Goal: Task Accomplishment & Management: Manage account settings

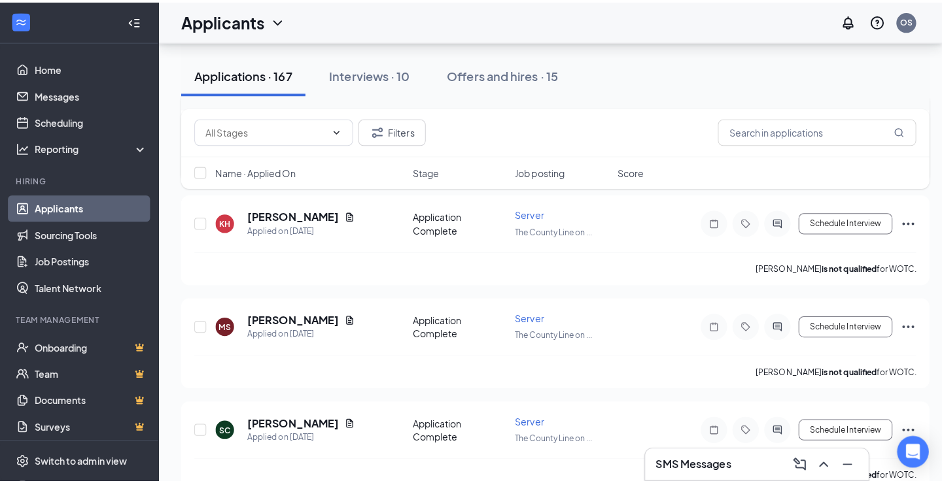
scroll to position [6085, 0]
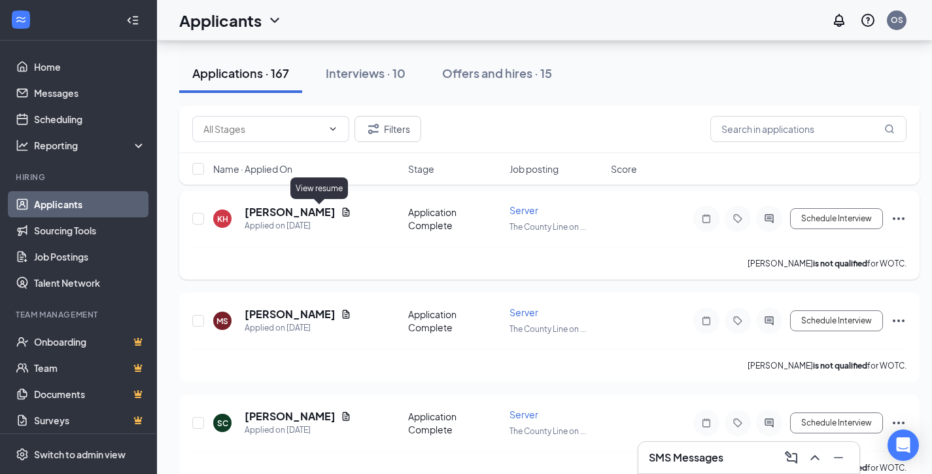
click at [341, 212] on icon "Document" at bounding box center [346, 212] width 10 height 10
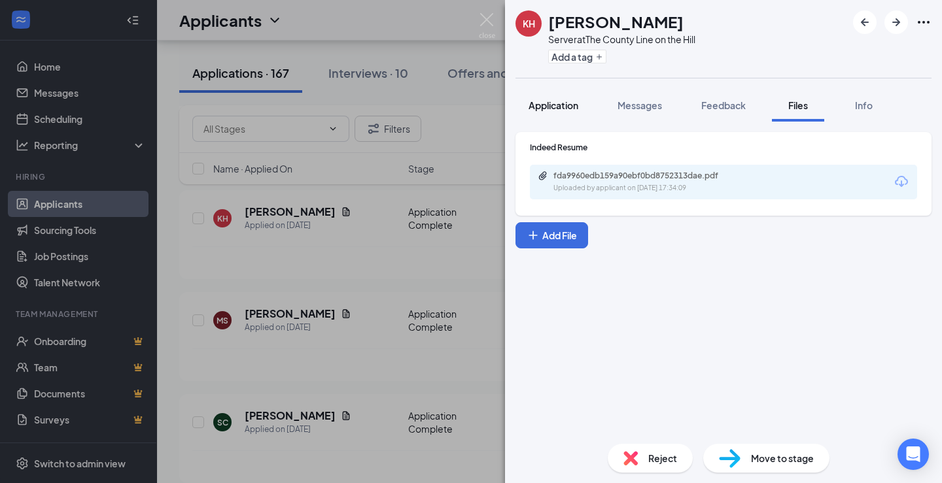
click at [541, 103] on span "Application" at bounding box center [554, 105] width 50 height 12
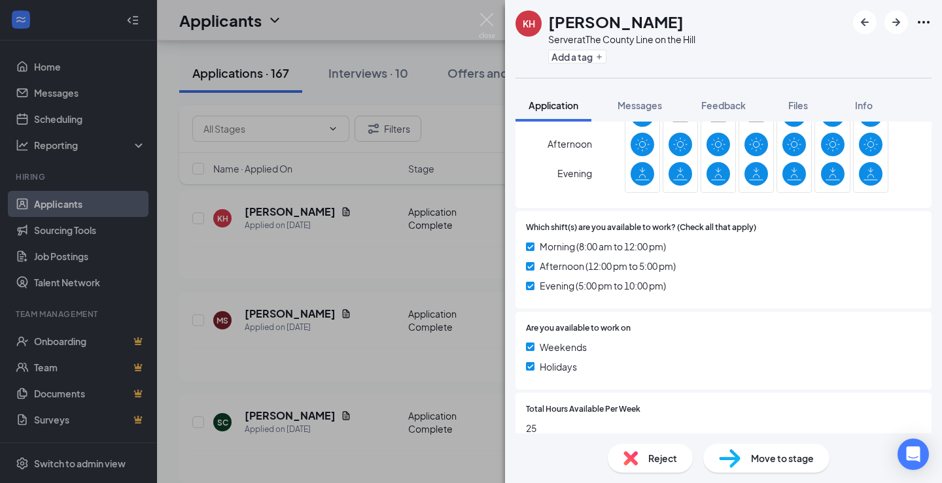
scroll to position [916, 0]
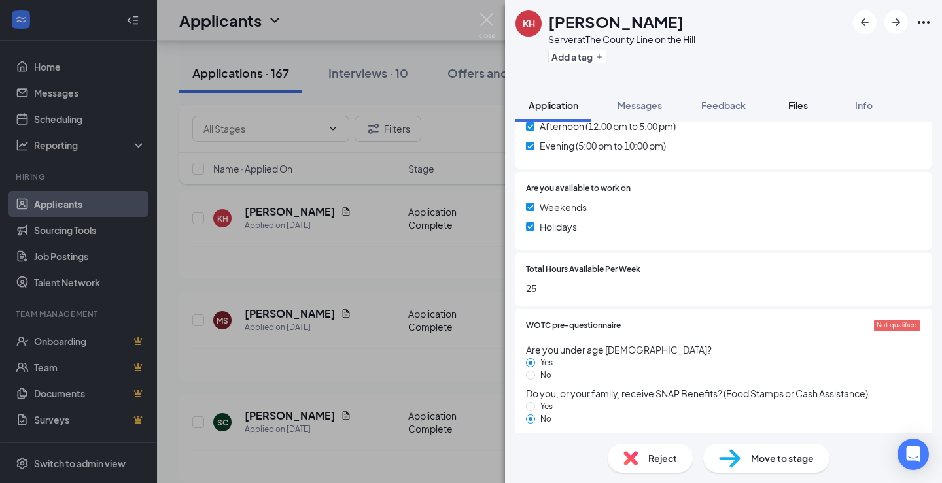
click at [798, 102] on span "Files" at bounding box center [798, 105] width 20 height 12
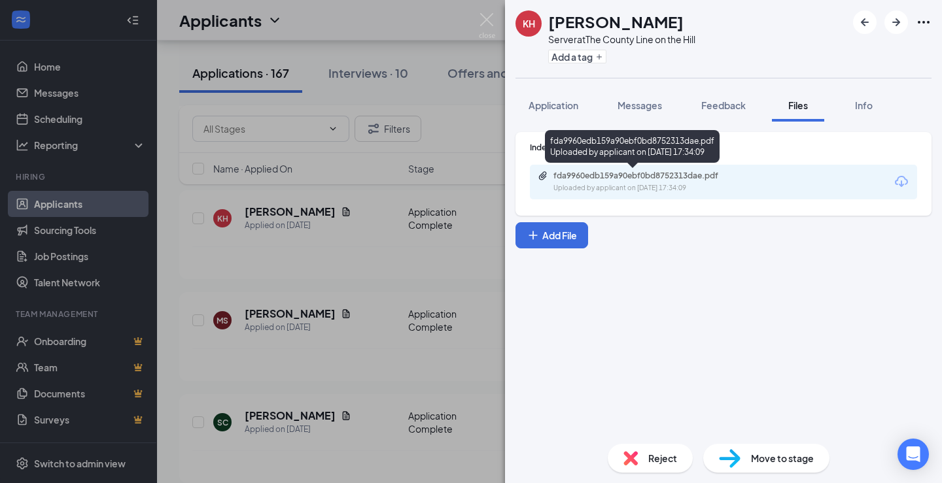
click at [582, 172] on div "fda9960edb159a90ebf0bd8752313dae.pdf" at bounding box center [645, 176] width 183 height 10
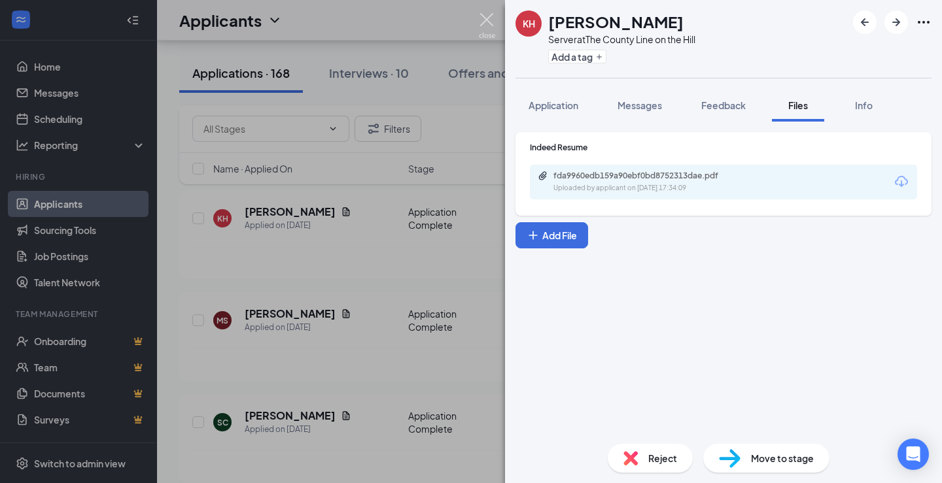
click at [488, 20] on img at bounding box center [487, 26] width 16 height 26
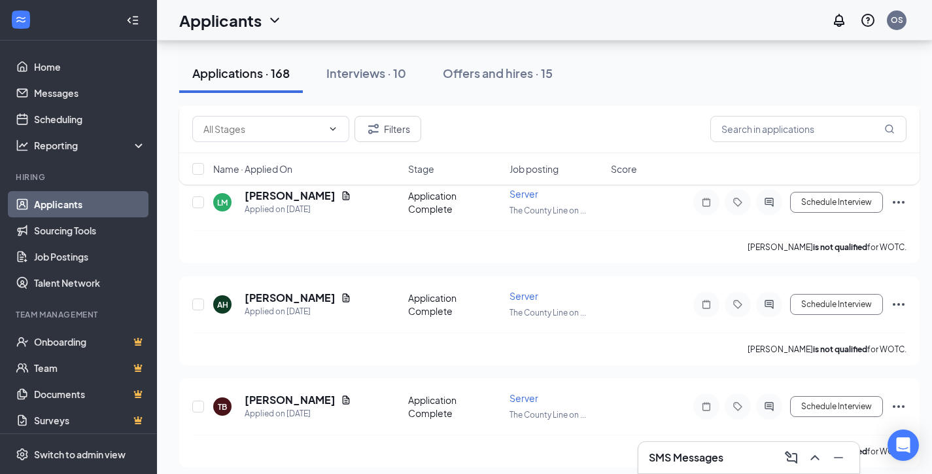
scroll to position [8523, 0]
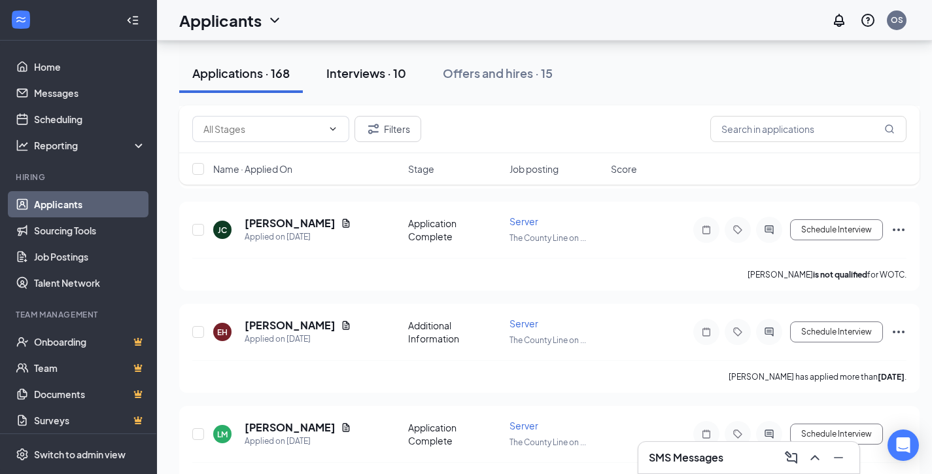
click at [379, 79] on div "Interviews · 10" at bounding box center [366, 73] width 80 height 16
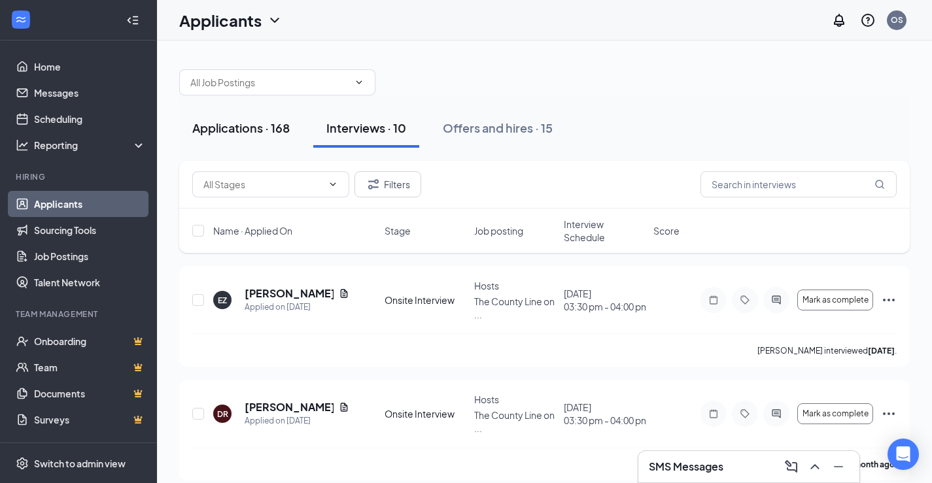
click at [235, 123] on div "Applications · 168" at bounding box center [240, 128] width 97 height 16
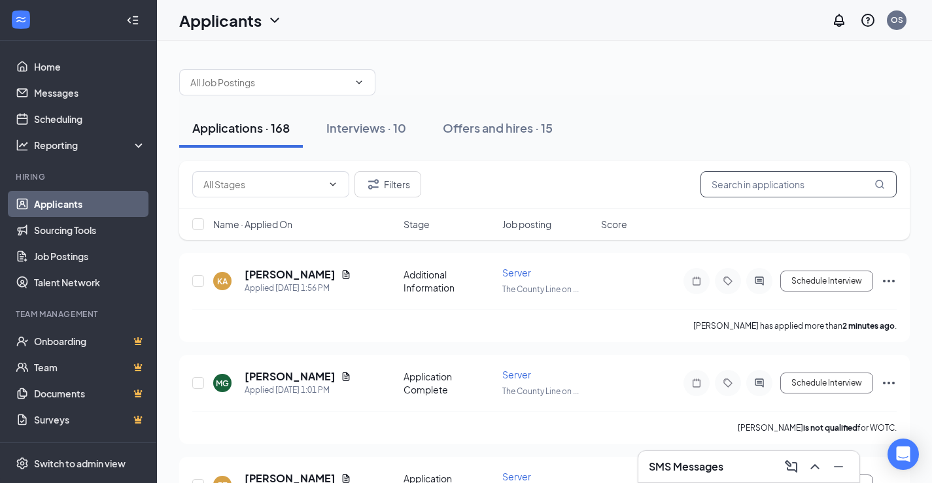
click at [819, 184] on input "text" at bounding box center [799, 184] width 196 height 26
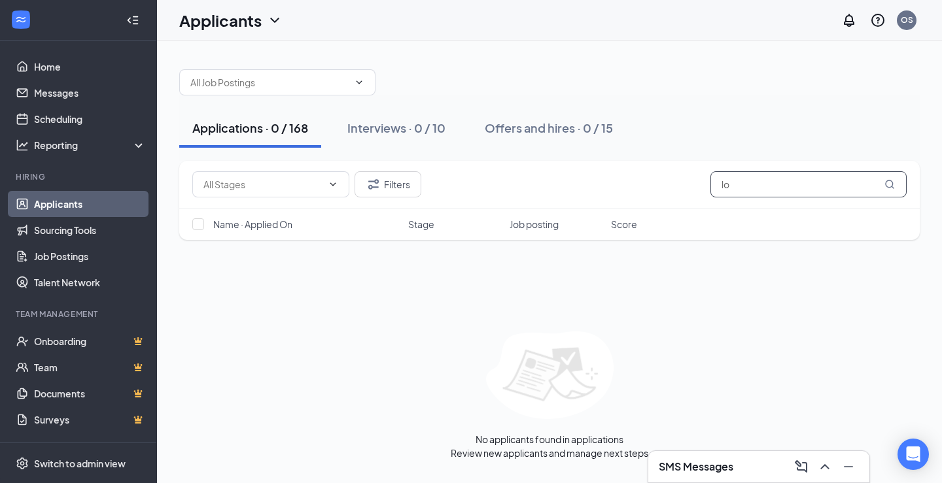
type input "l"
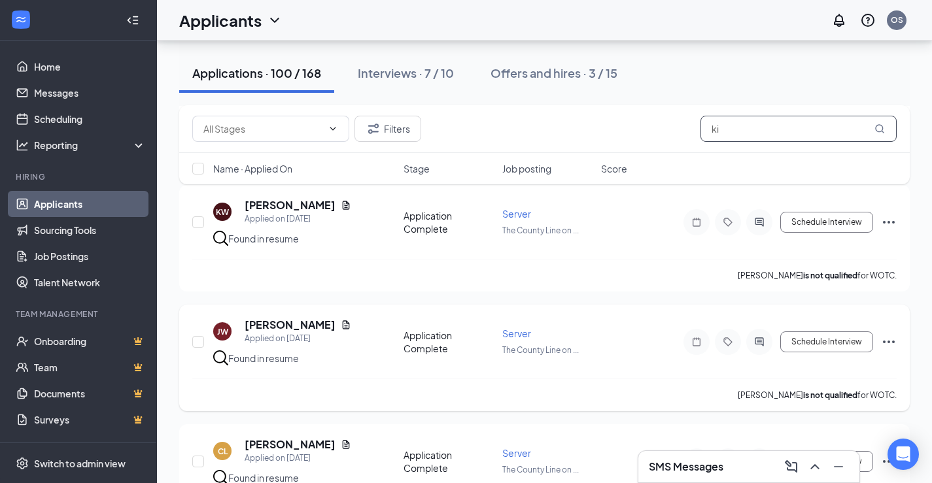
scroll to position [1374, 0]
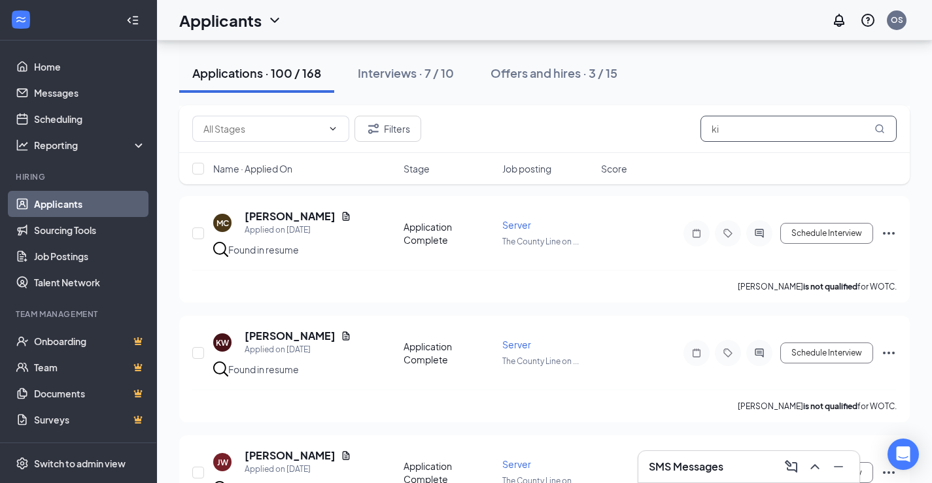
type input "ki"
click at [307, 80] on div "Applications · 100 / 168" at bounding box center [256, 73] width 129 height 16
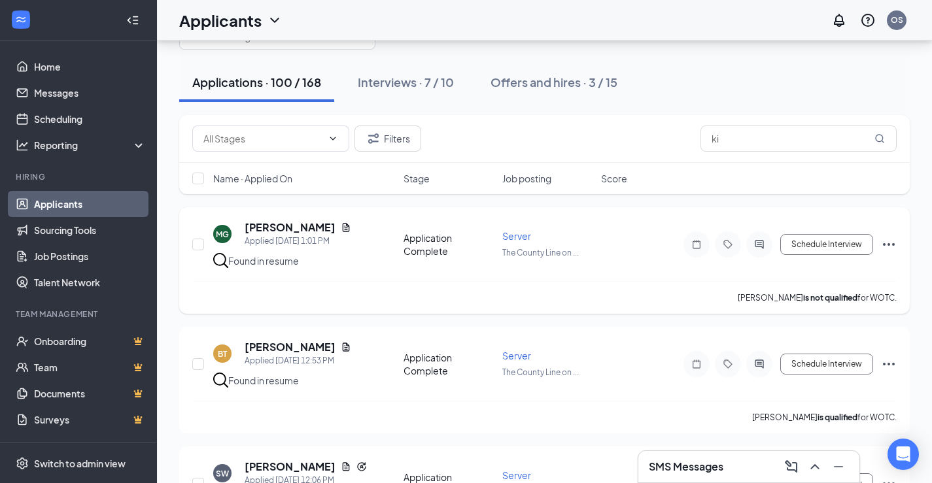
scroll to position [65, 0]
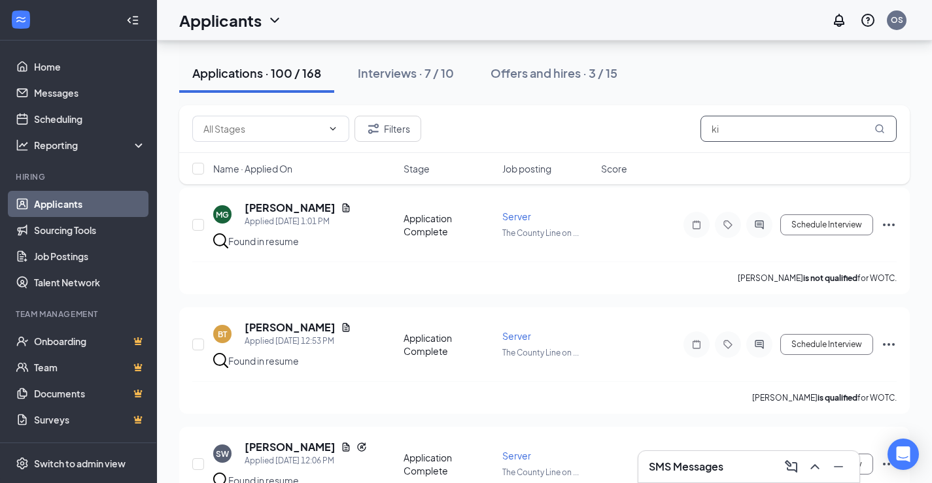
click at [825, 132] on input "ki" at bounding box center [799, 129] width 196 height 26
type input "k"
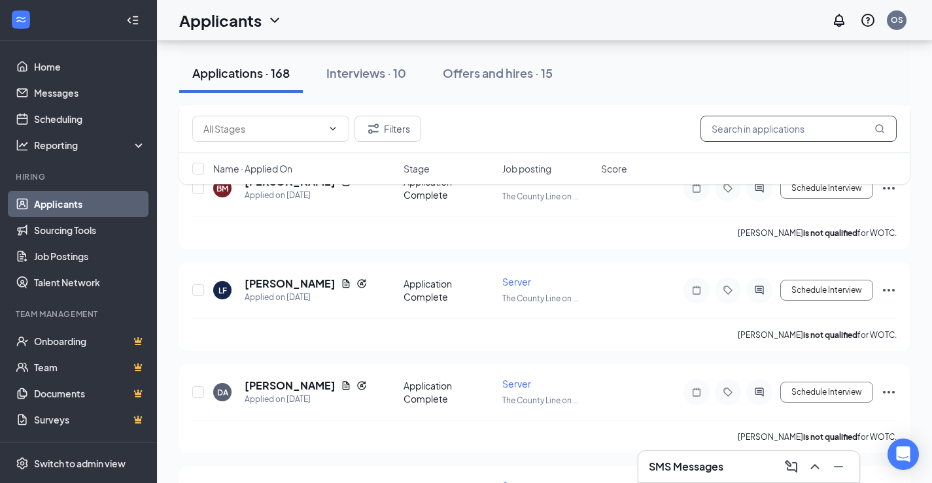
scroll to position [12954, 0]
click at [385, 67] on div "Interviews · 10" at bounding box center [366, 73] width 80 height 16
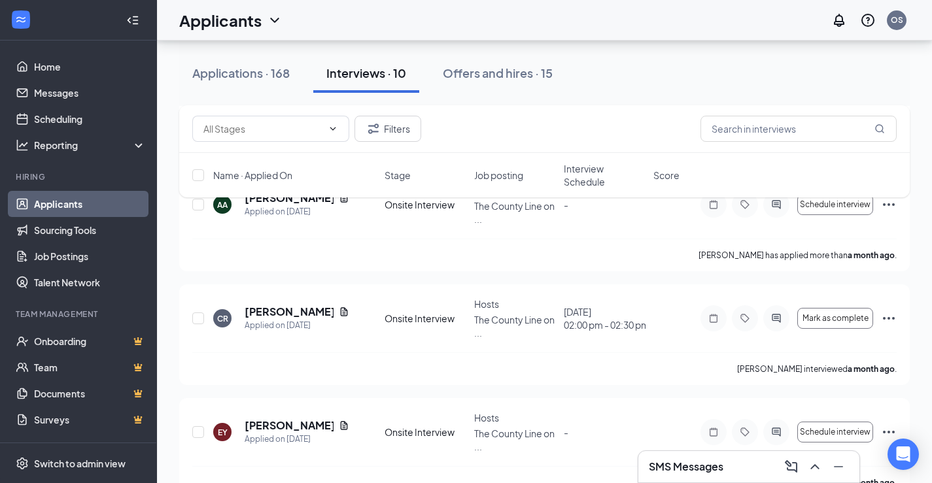
scroll to position [780, 0]
click at [495, 72] on div "Offers and hires · 15" at bounding box center [498, 73] width 110 height 16
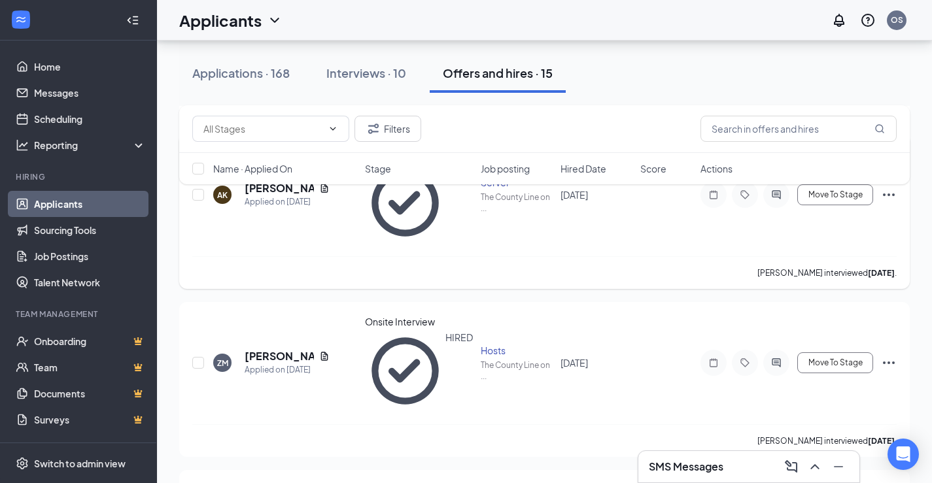
scroll to position [657, 0]
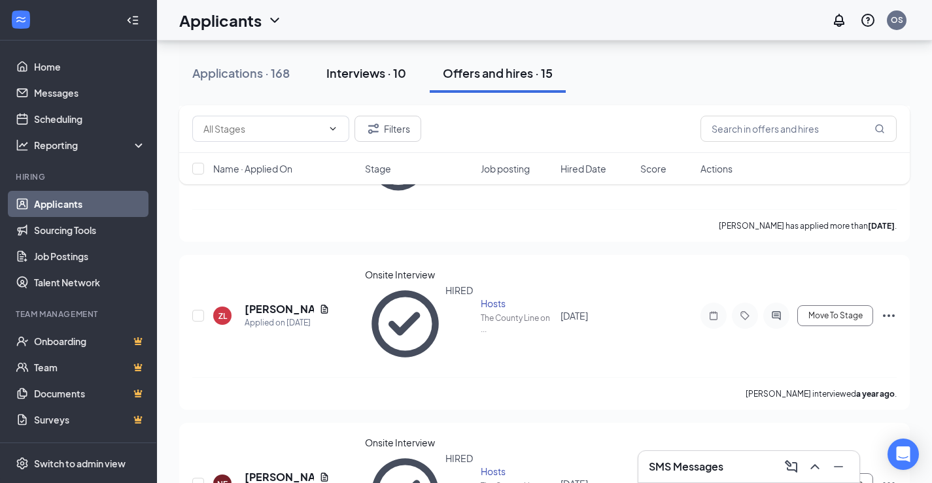
click at [372, 71] on div "Interviews · 10" at bounding box center [366, 73] width 80 height 16
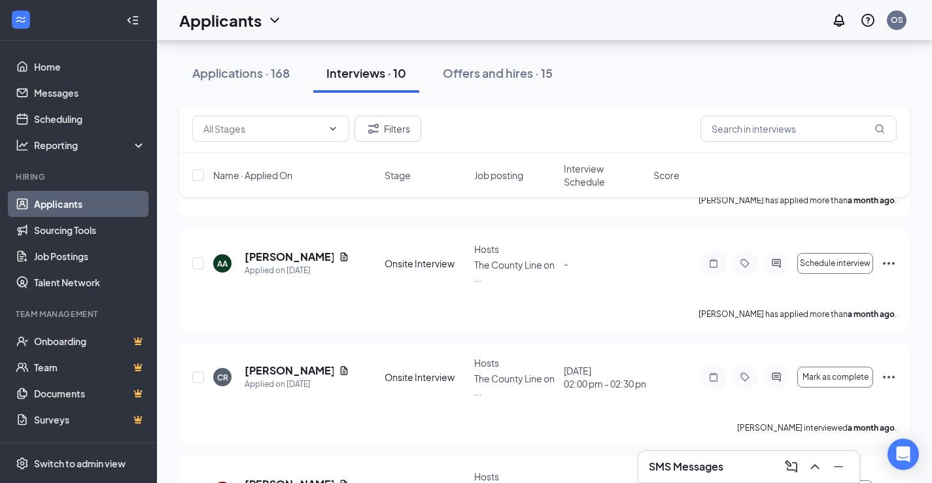
scroll to position [780, 0]
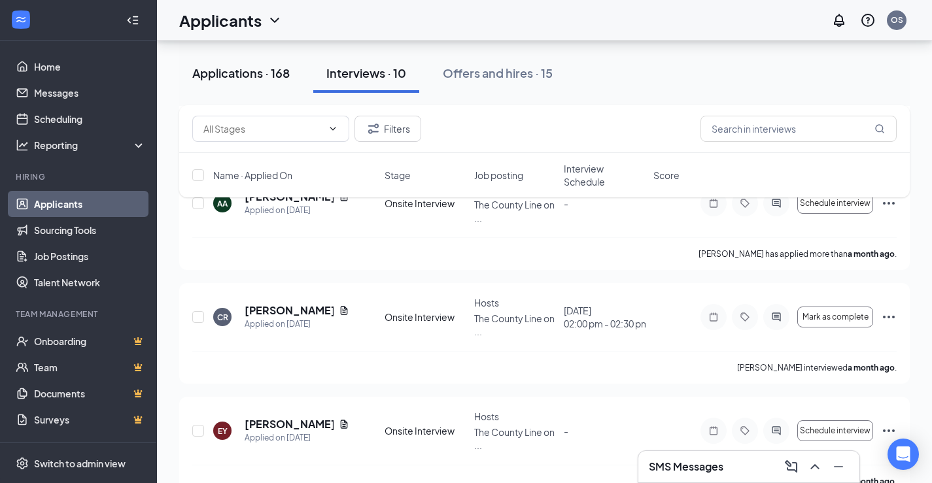
click at [249, 77] on div "Applications · 168" at bounding box center [240, 73] width 97 height 16
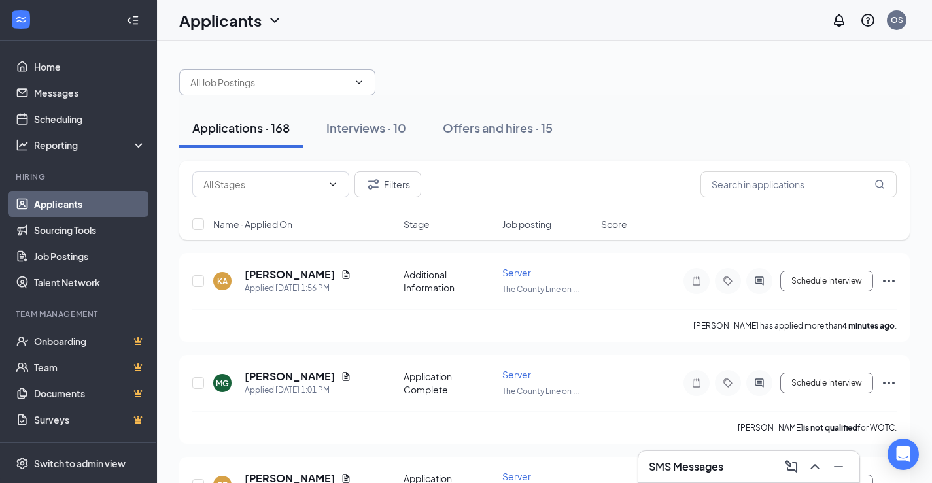
click at [215, 80] on input "text" at bounding box center [269, 82] width 158 height 14
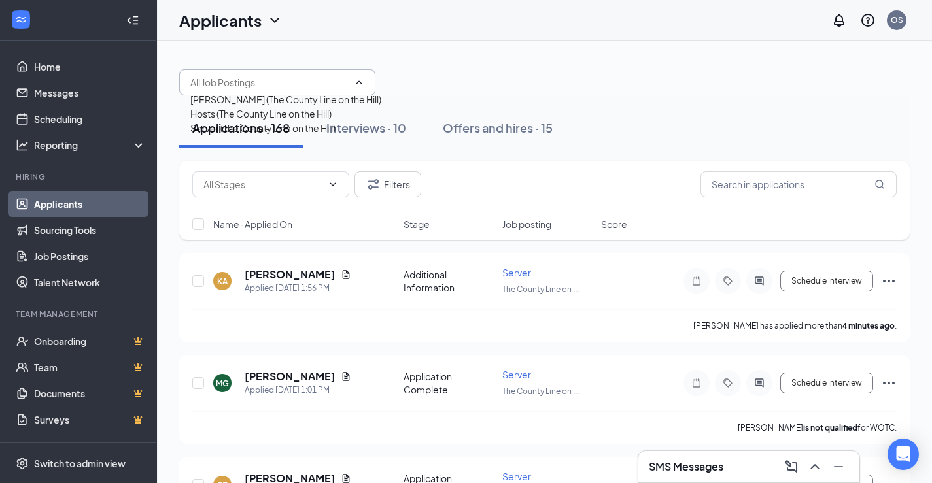
click at [240, 135] on div "Server (The County Line on the Hill)" at bounding box center [262, 128] width 145 height 14
type input "Server (The County Line on the Hill)"
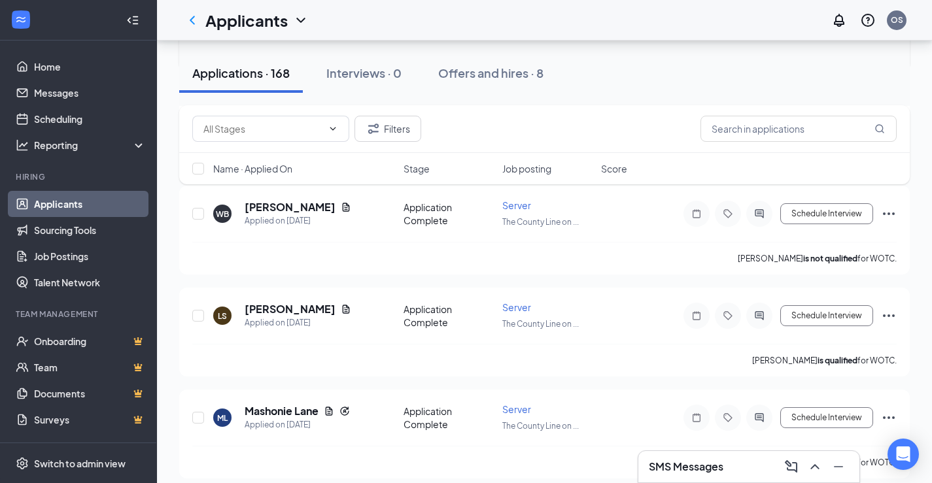
scroll to position [4318, 0]
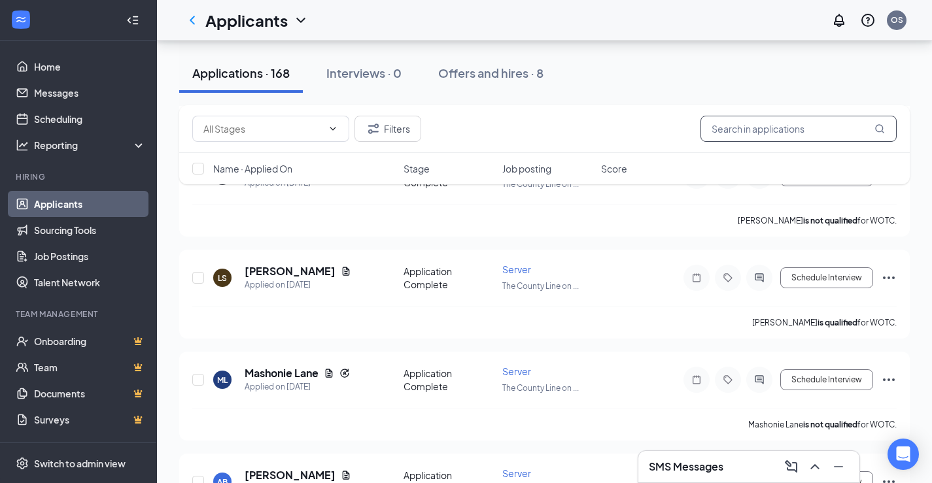
click at [789, 131] on input "text" at bounding box center [799, 129] width 196 height 26
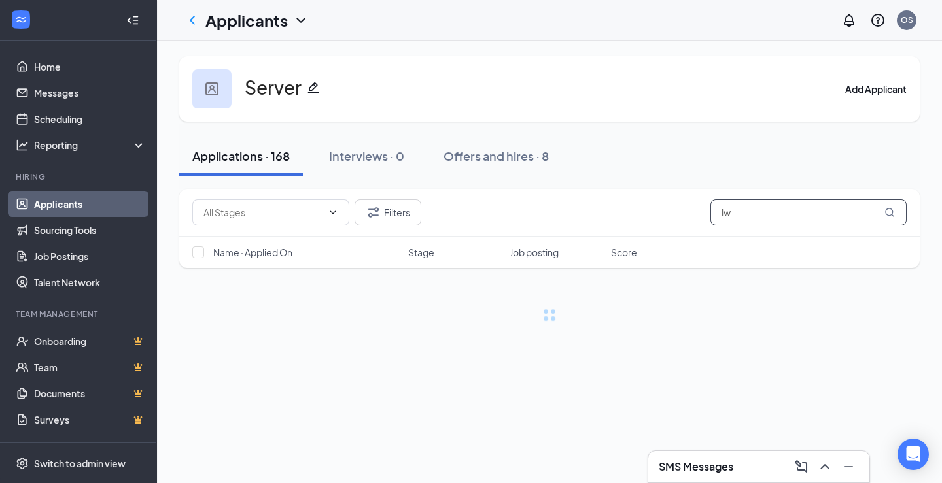
type input "l"
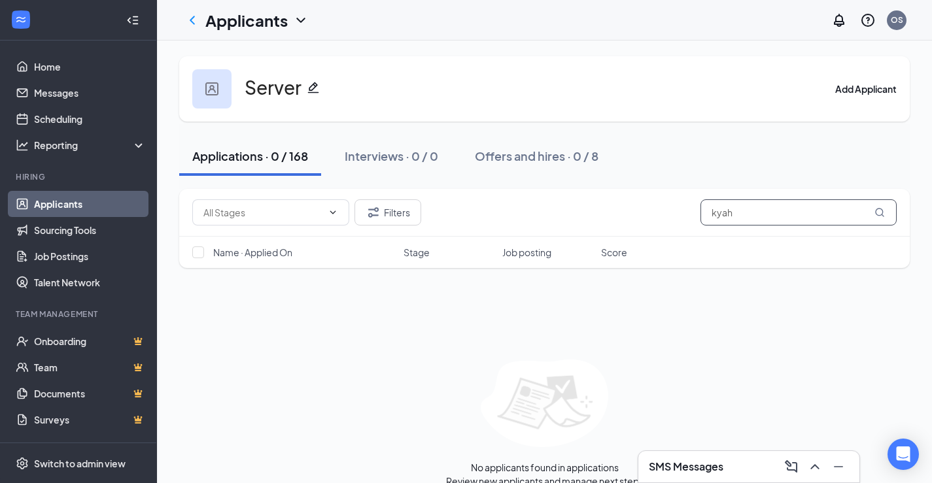
type input "kyah"
click at [880, 210] on icon "MagnifyingGlass" at bounding box center [880, 212] width 10 height 10
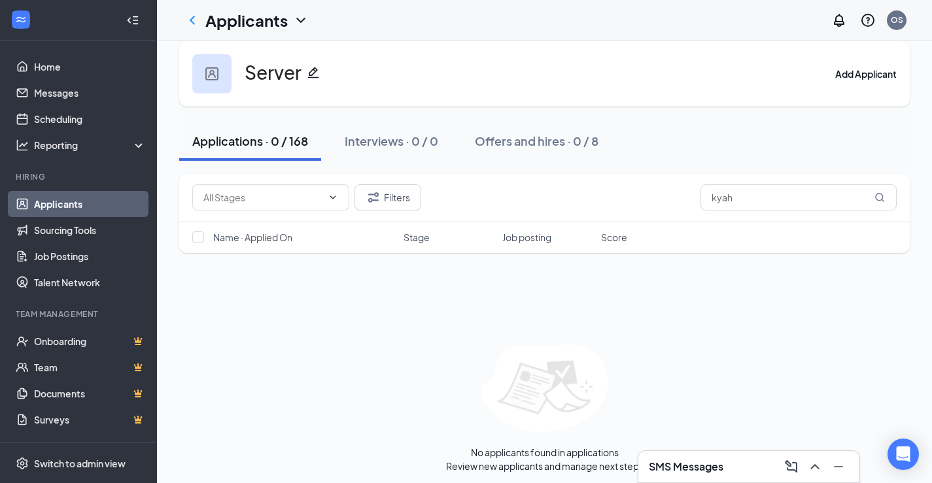
scroll to position [19, 0]
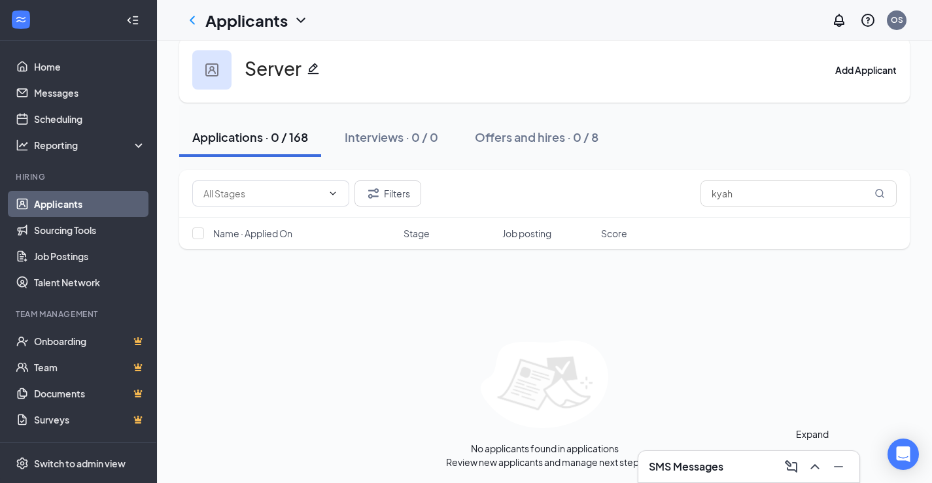
click at [815, 468] on icon "ChevronUp" at bounding box center [815, 467] width 16 height 16
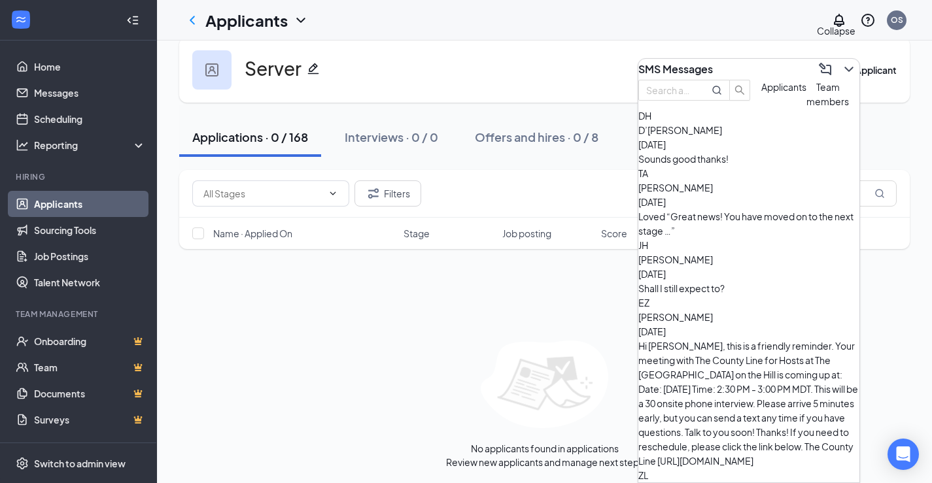
click at [841, 65] on icon "ChevronDown" at bounding box center [849, 70] width 16 height 16
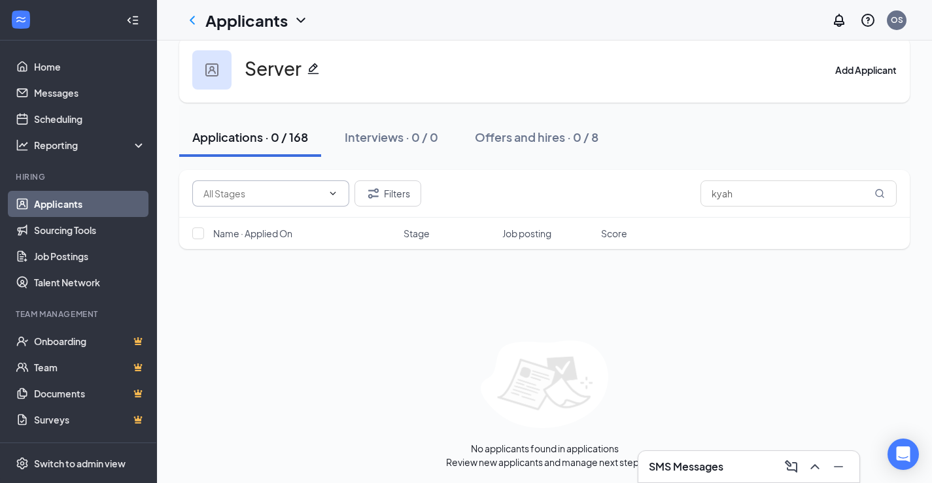
click at [289, 194] on input "text" at bounding box center [262, 193] width 119 height 14
click at [296, 218] on div "Additional Information (33)" at bounding box center [259, 210] width 113 height 14
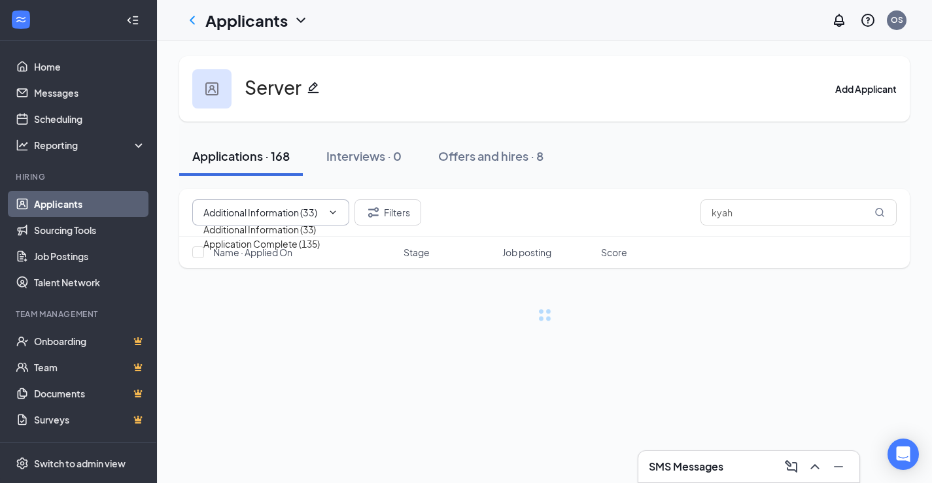
scroll to position [0, 0]
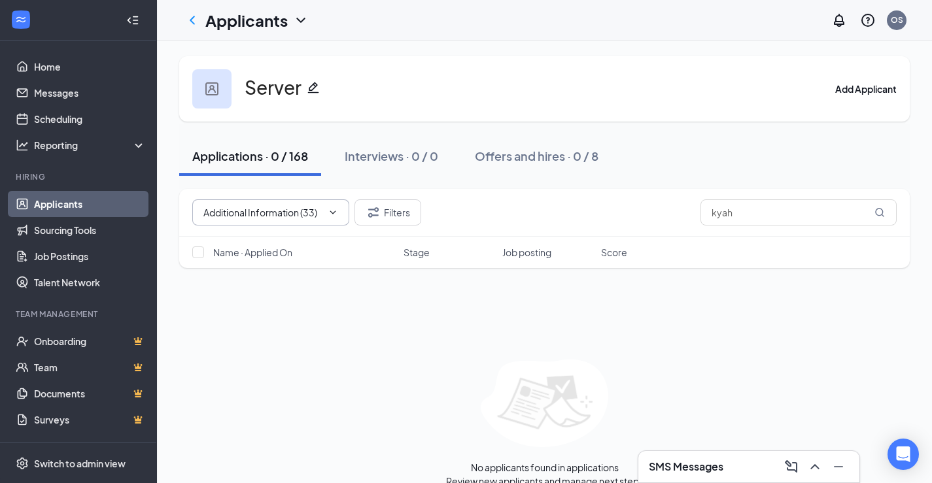
click at [297, 212] on input "Additional Information (33)" at bounding box center [261, 212] width 116 height 14
click at [300, 251] on div "Application Complete (135)" at bounding box center [261, 244] width 116 height 14
type input "Application Complete (135)"
click at [522, 253] on span "Job posting" at bounding box center [526, 252] width 49 height 13
click at [429, 255] on span "Stage" at bounding box center [417, 252] width 26 height 13
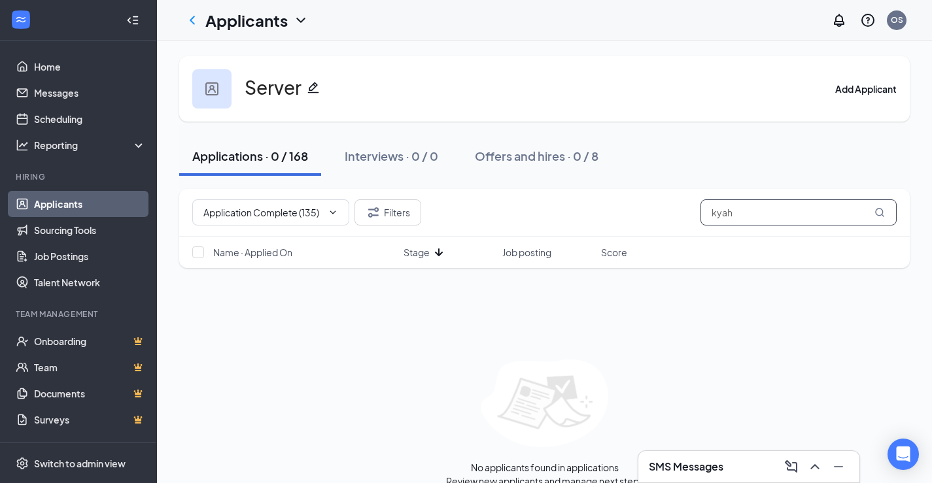
drag, startPoint x: 845, startPoint y: 216, endPoint x: 639, endPoint y: 203, distance: 206.5
click at [639, 203] on div "Application Complete (135) Additional Information (33) Application Complete (13…" at bounding box center [544, 213] width 705 height 26
type input "[PERSON_NAME]"
